Goal: Information Seeking & Learning: Check status

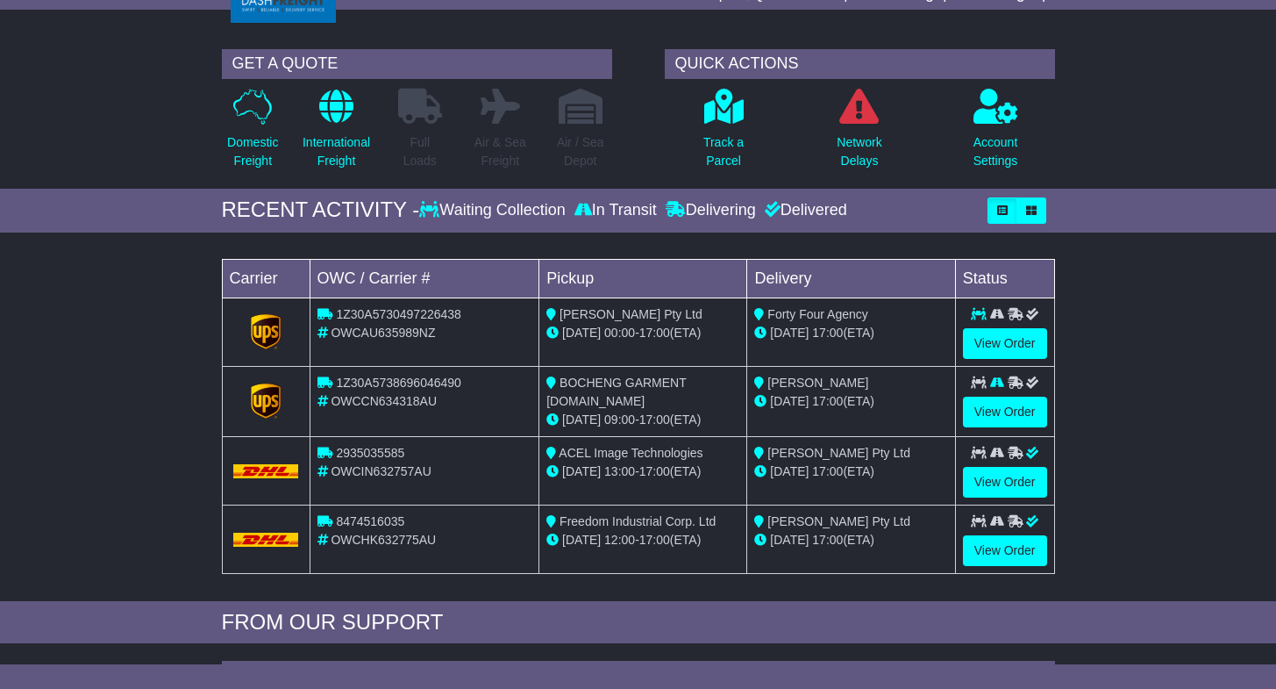
scroll to position [92, 0]
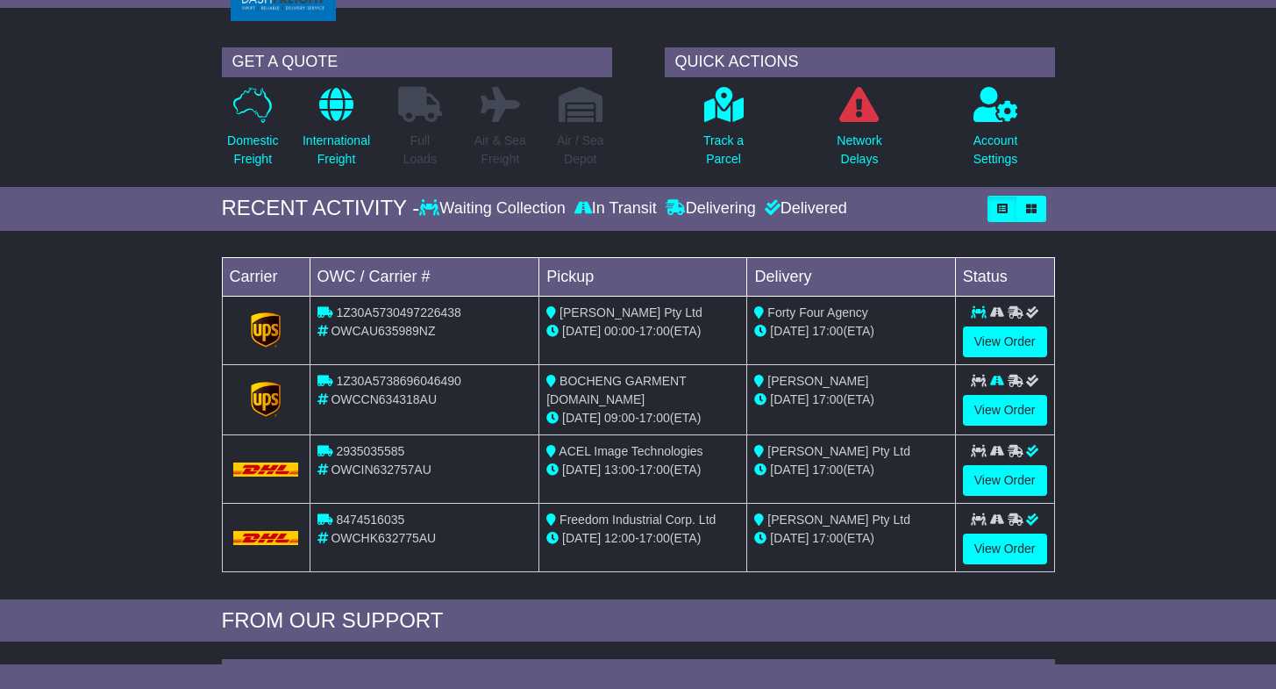
click at [740, 410] on td "BOCHENG GARMENT CO.LTD 18 Aug 09:00 - 17:00 (ETA)" at bounding box center [643, 399] width 208 height 70
click at [970, 403] on link "View Order" at bounding box center [1005, 410] width 84 height 31
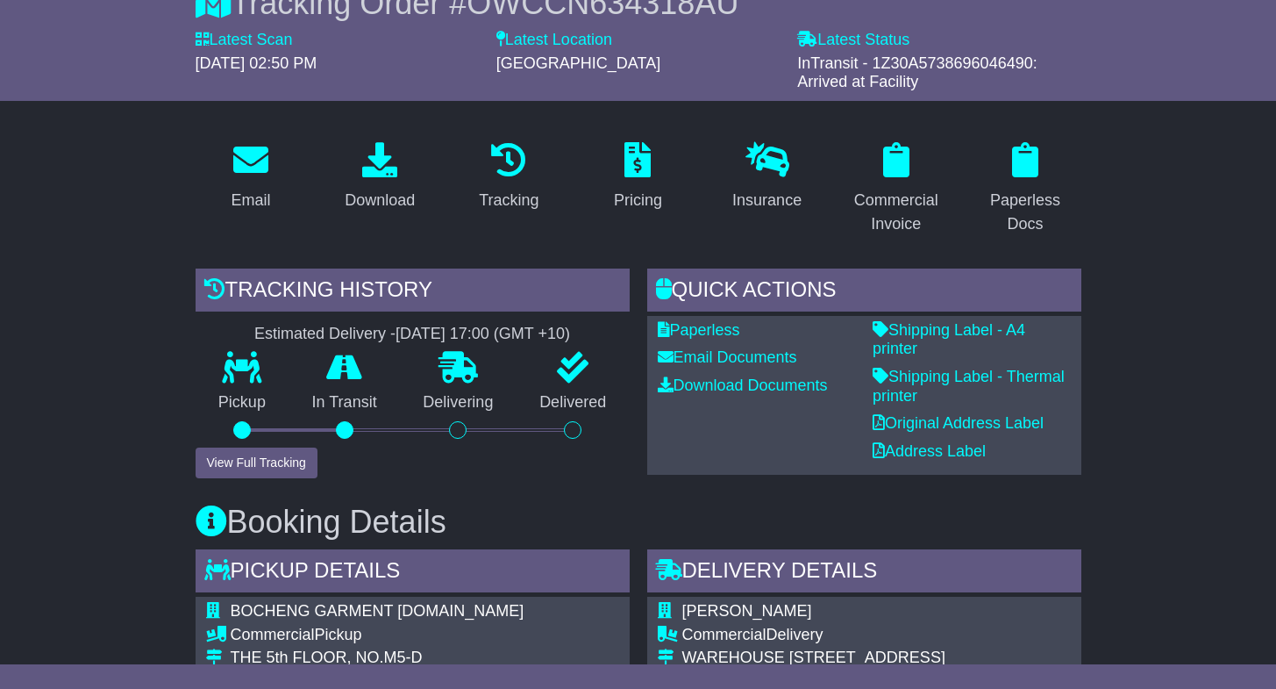
scroll to position [182, 0]
click at [274, 467] on button "View Full Tracking" at bounding box center [257, 461] width 122 height 31
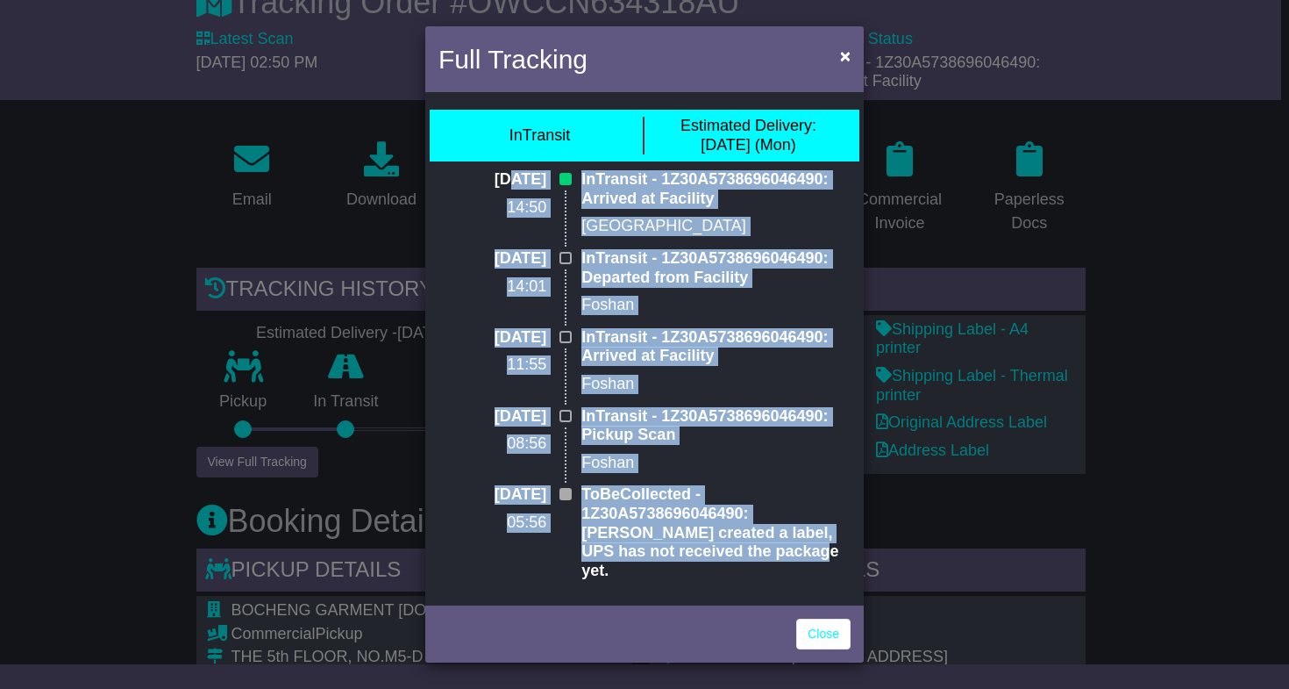
drag, startPoint x: 472, startPoint y: 186, endPoint x: 726, endPoint y: 569, distance: 460.0
click at [726, 569] on div "InTransit Estimated Delivery: [DATE] (Mon) [DATE] 14:50 InTransit - 1Z30A573869…" at bounding box center [644, 348] width 439 height 504
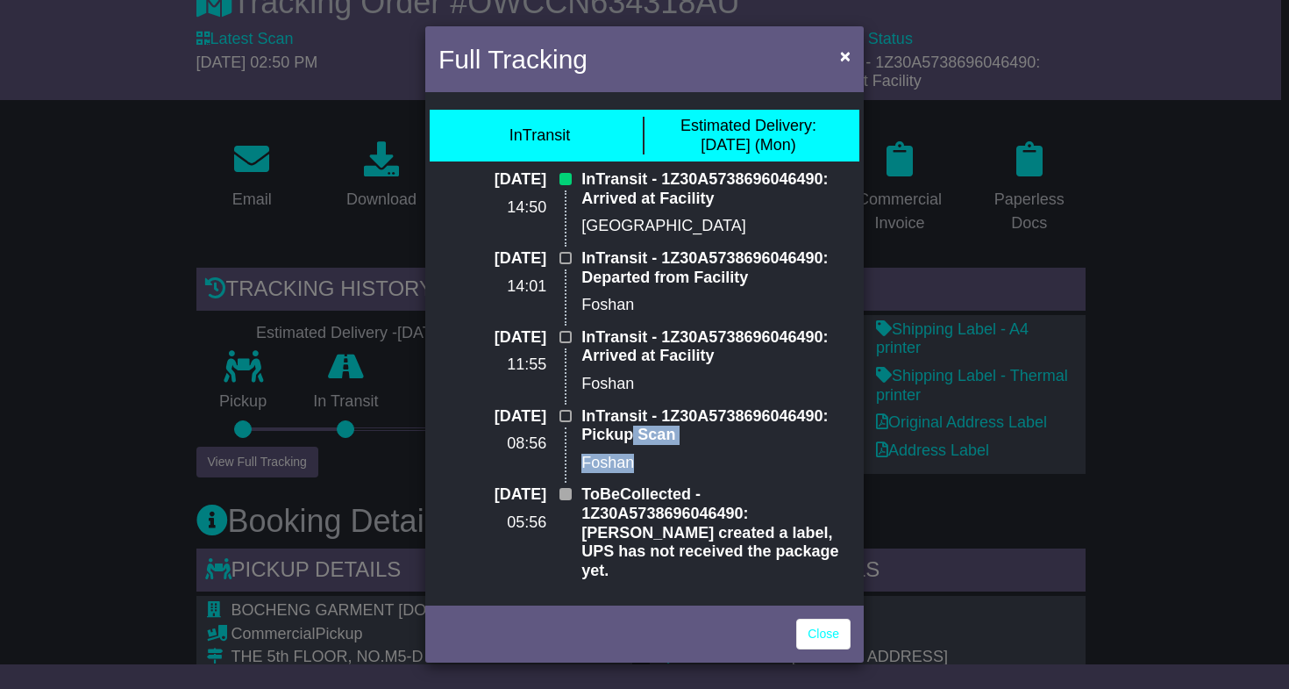
drag, startPoint x: 632, startPoint y: 425, endPoint x: 645, endPoint y: 451, distance: 28.2
click at [645, 451] on div "InTransit - 1Z30A5738696046490: Pickup Scan Foshan" at bounding box center [716, 446] width 287 height 79
click at [645, 362] on div "InTransit - 1Z30A5738696046490: Arrived at Facility Foshan" at bounding box center [716, 367] width 287 height 79
drag, startPoint x: 644, startPoint y: 373, endPoint x: 605, endPoint y: 354, distance: 42.8
click at [605, 354] on div "InTransit - 1Z30A5738696046490: Arrived at Facility Foshan" at bounding box center [716, 367] width 287 height 79
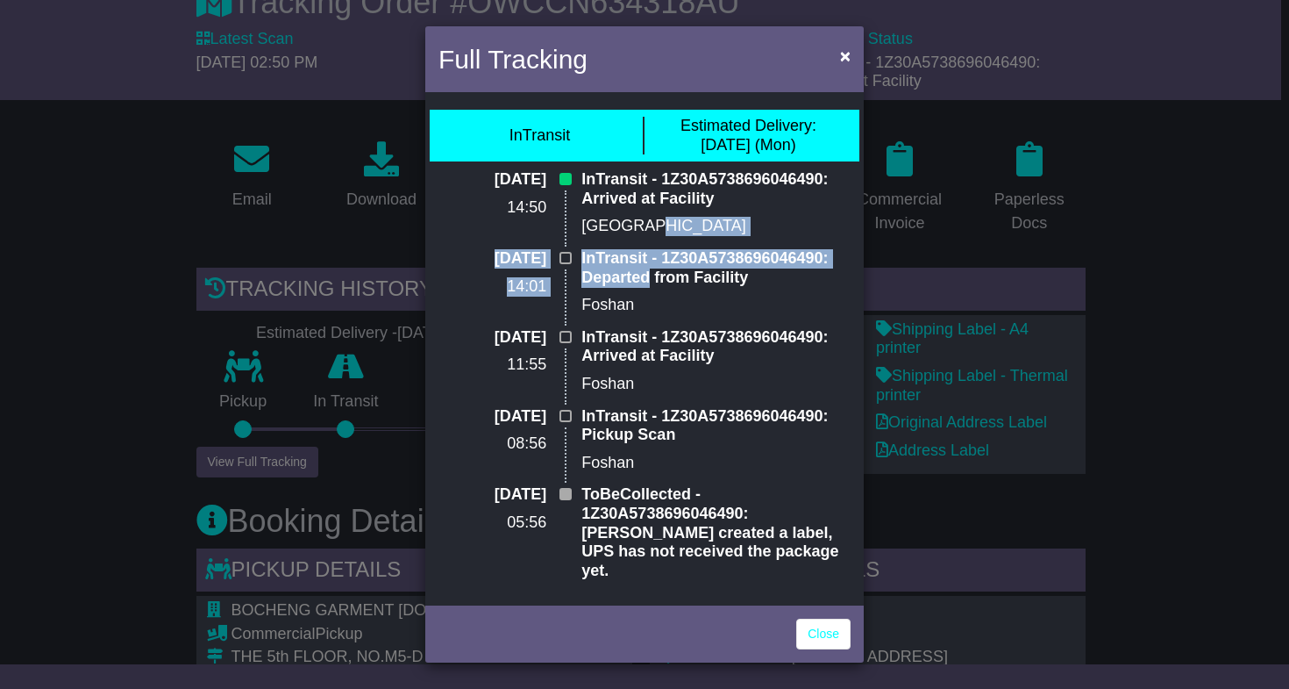
drag, startPoint x: 650, startPoint y: 227, endPoint x: 650, endPoint y: 281, distance: 53.5
click at [650, 281] on div "[DATE] 14:50 InTransit - 1Z30A5738696046490: Arrived at Facility [GEOGRAPHIC_DA…" at bounding box center [645, 381] width 430 height 423
click at [846, 54] on span "×" at bounding box center [845, 56] width 11 height 20
